Goal: Find specific page/section: Find specific page/section

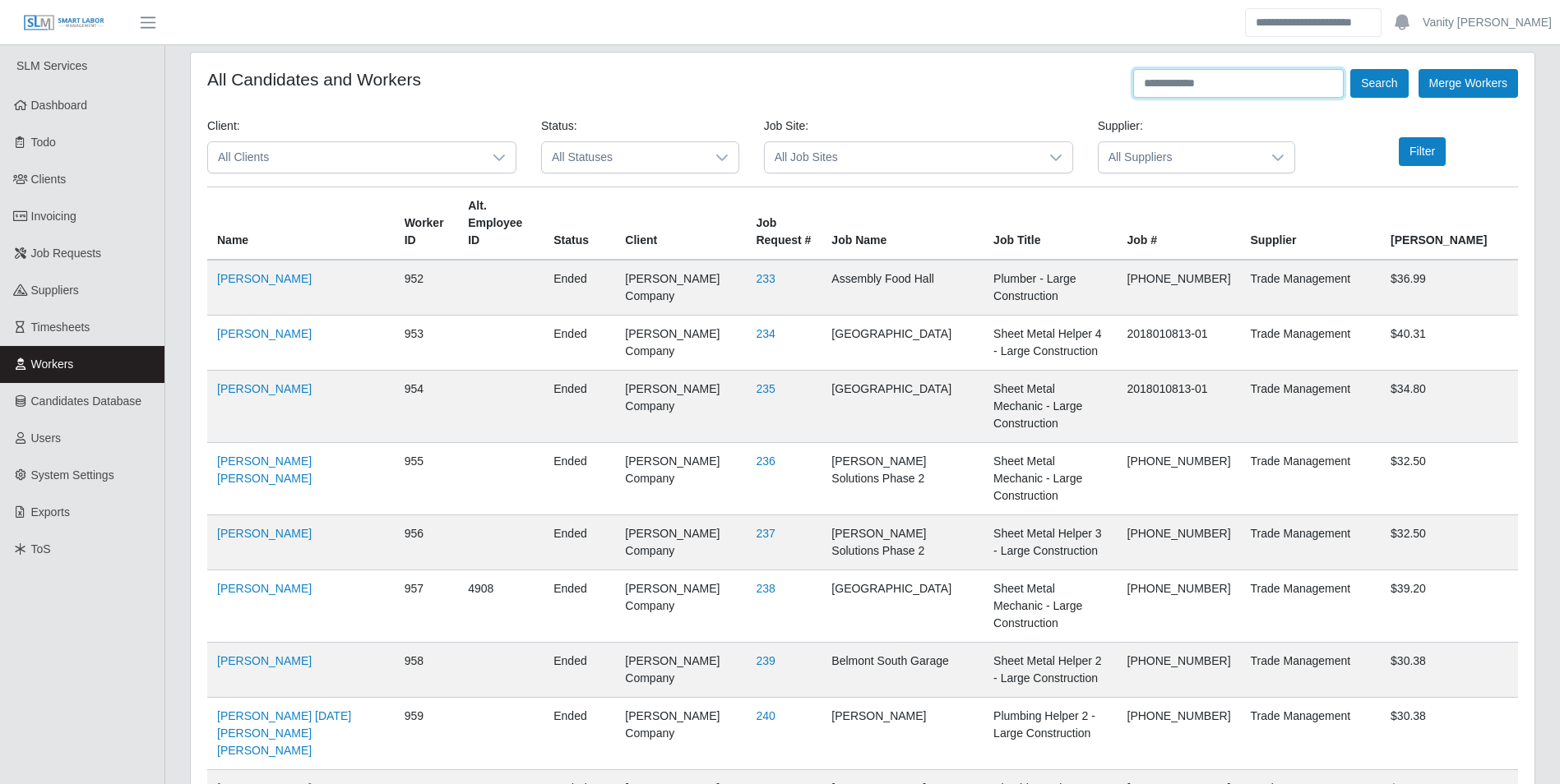
click at [1219, 84] on input "text" at bounding box center [1238, 83] width 210 height 29
type input "**********"
click at [1350, 69] on button "Search" at bounding box center [1378, 83] width 57 height 29
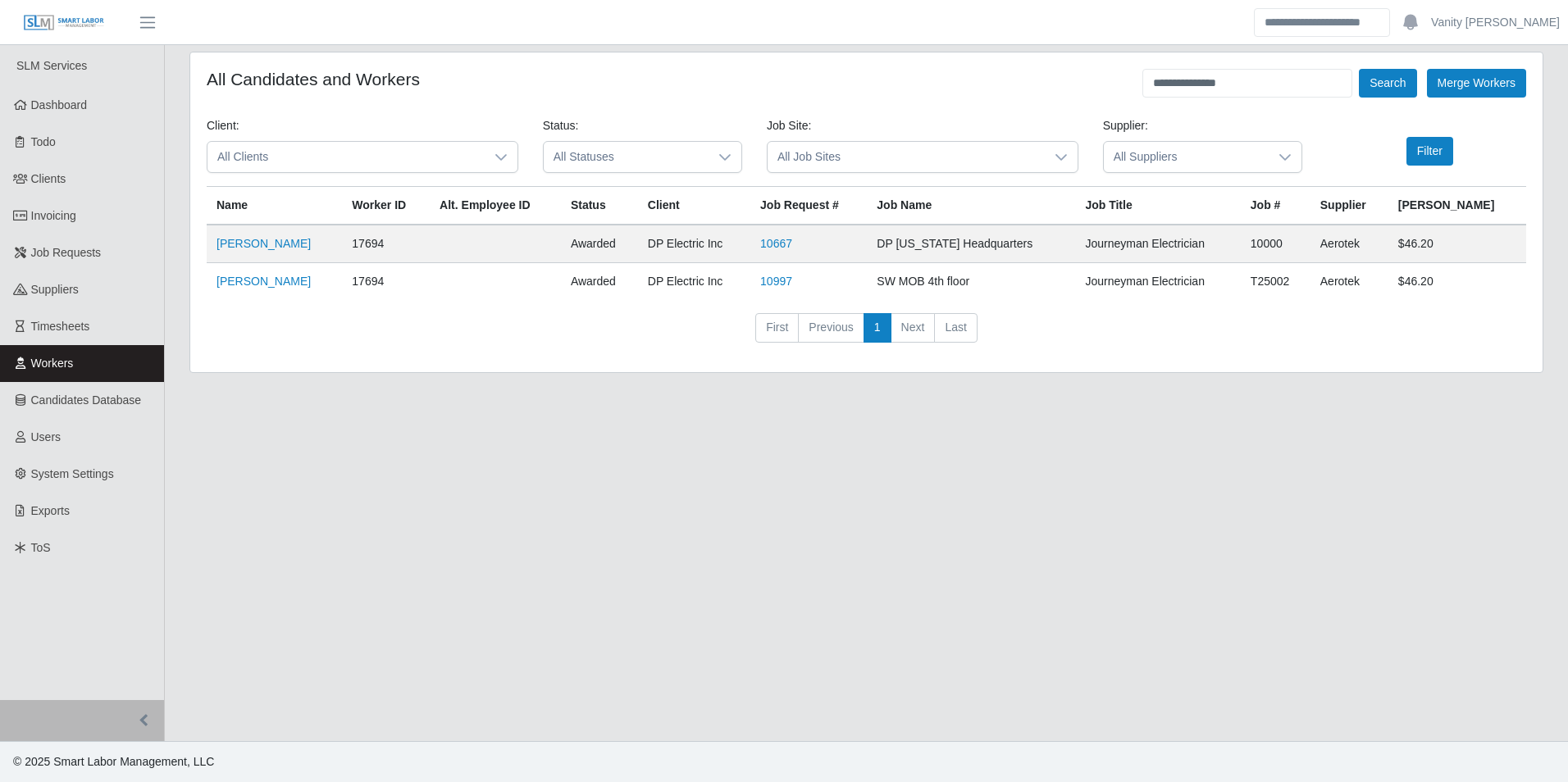
click at [858, 673] on main "**********" at bounding box center [866, 393] width 1403 height 696
